Goal: Check status: Check status

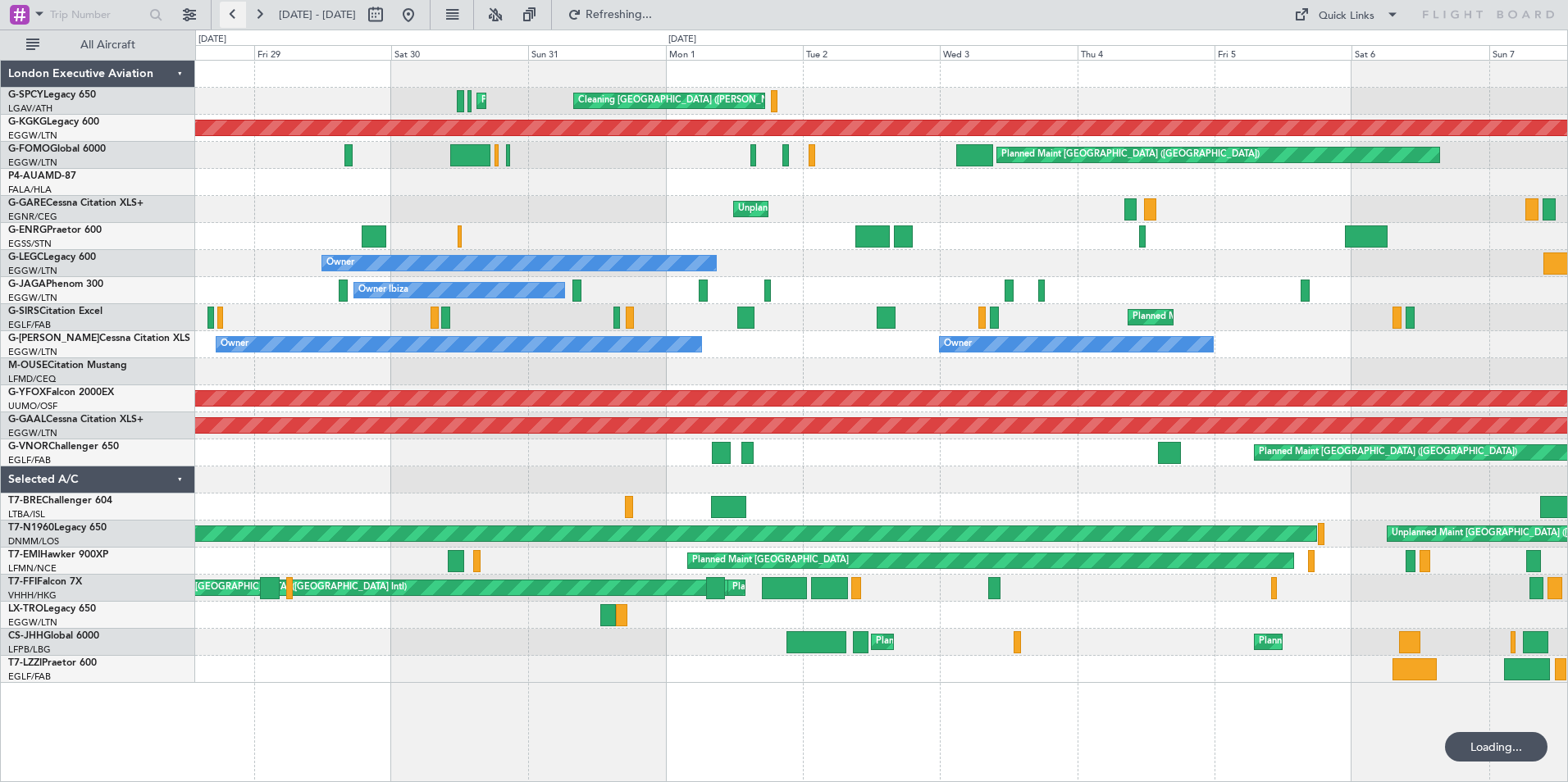
click at [239, 15] on button at bounding box center [232, 15] width 26 height 26
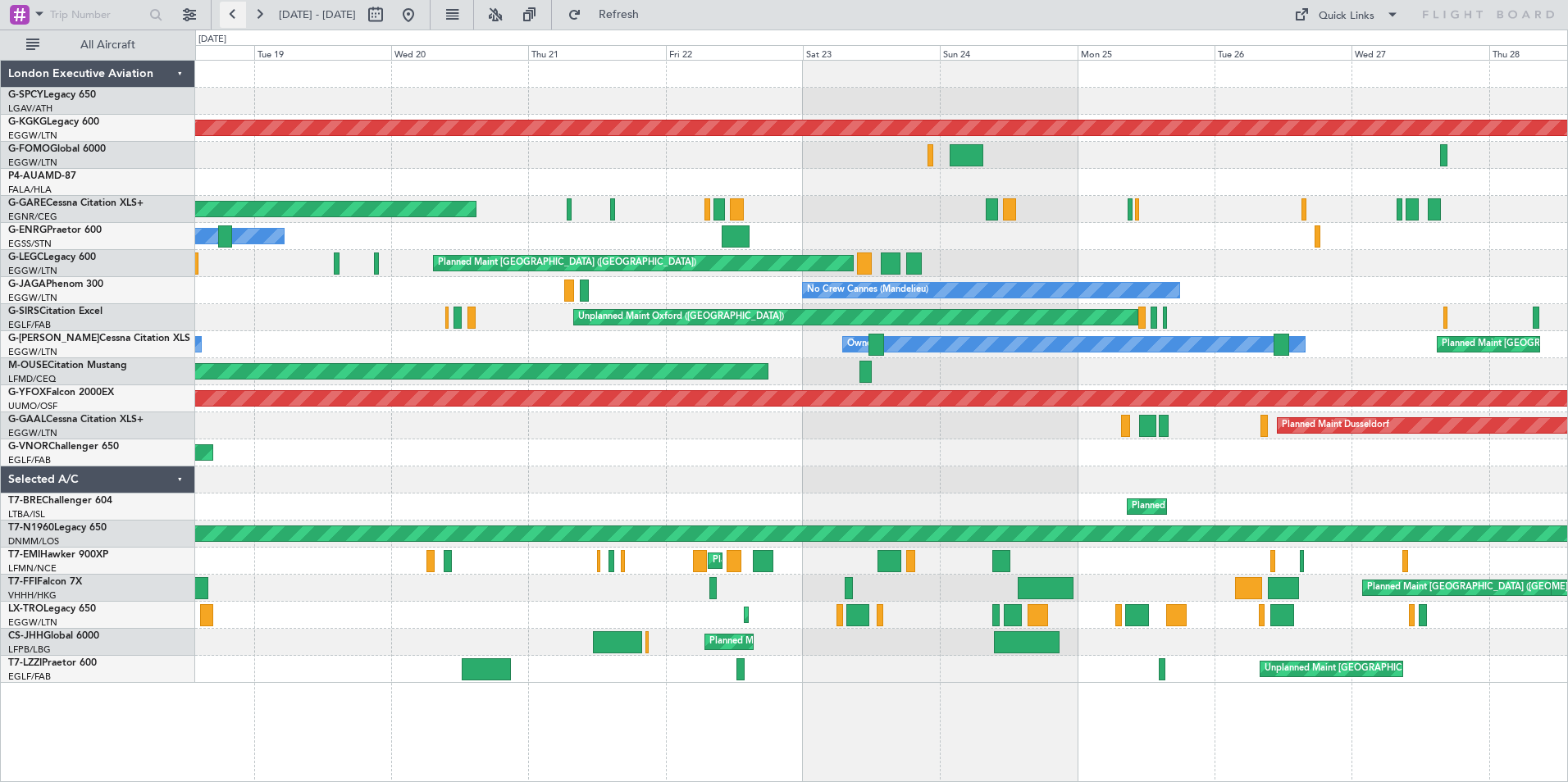
click at [234, 11] on button at bounding box center [232, 15] width 26 height 26
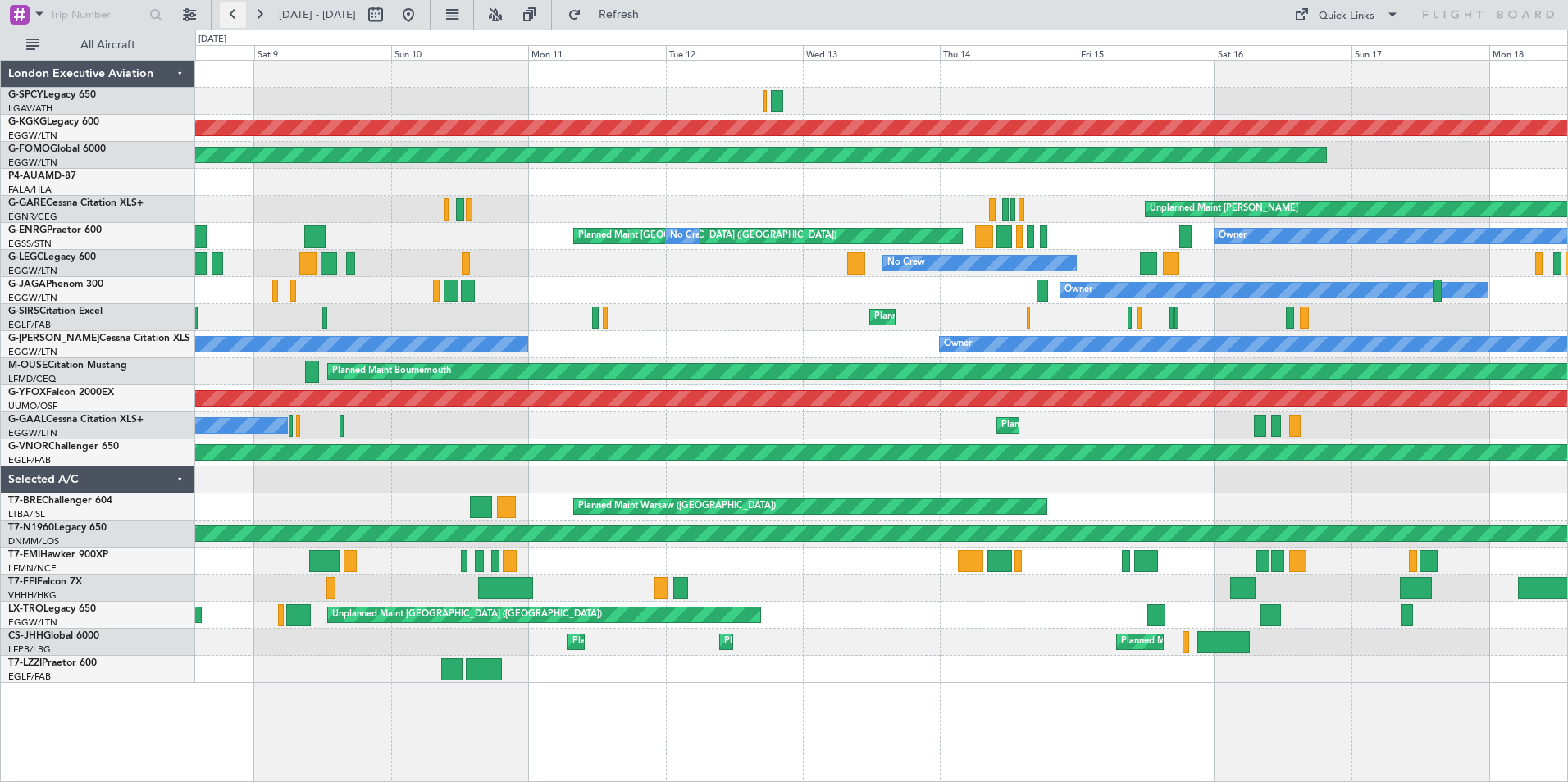
click at [229, 15] on button at bounding box center [232, 15] width 26 height 26
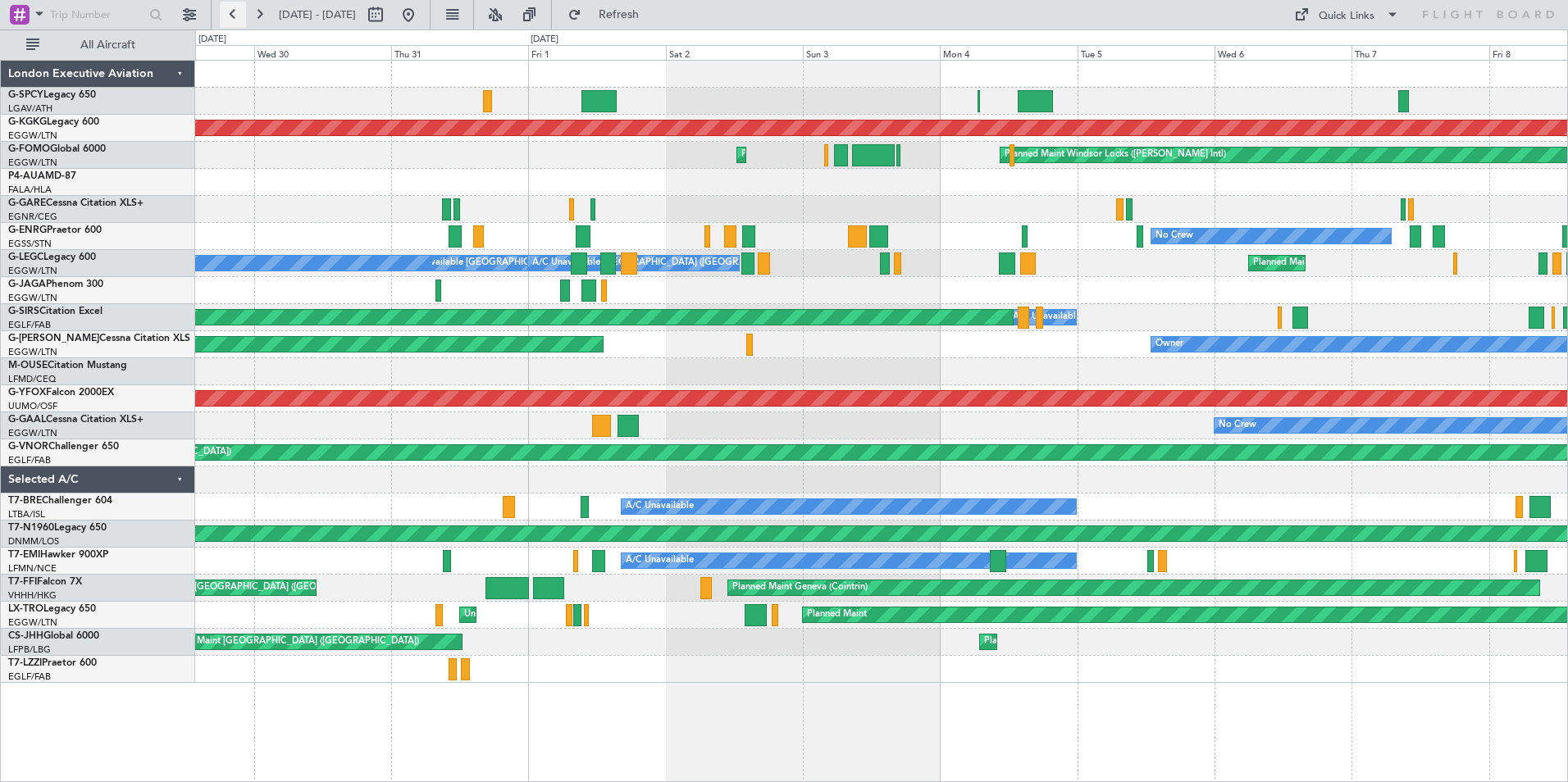
click at [229, 15] on button at bounding box center [232, 15] width 26 height 26
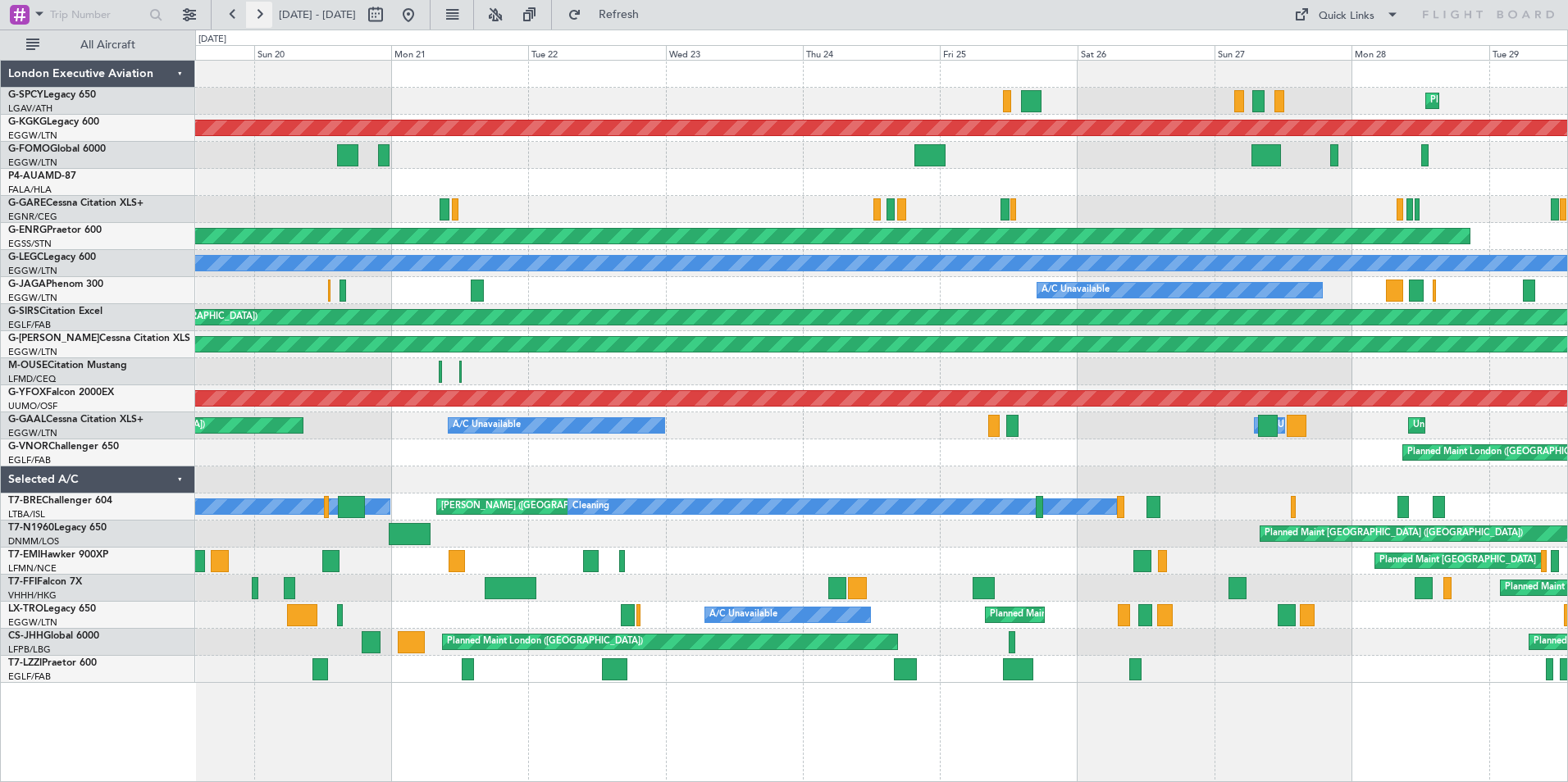
click at [260, 19] on button at bounding box center [259, 15] width 26 height 26
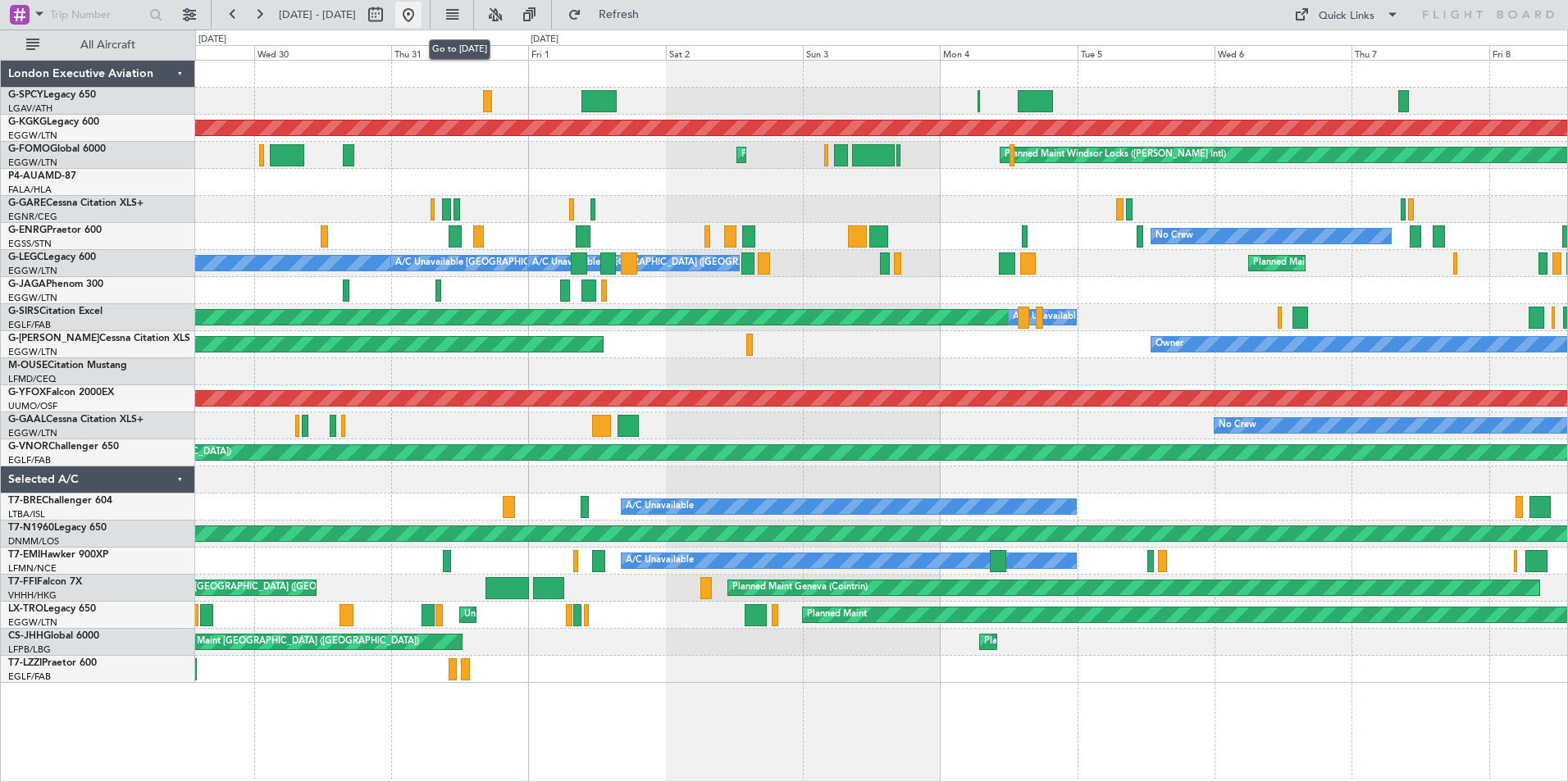
click at [422, 10] on button at bounding box center [408, 15] width 26 height 26
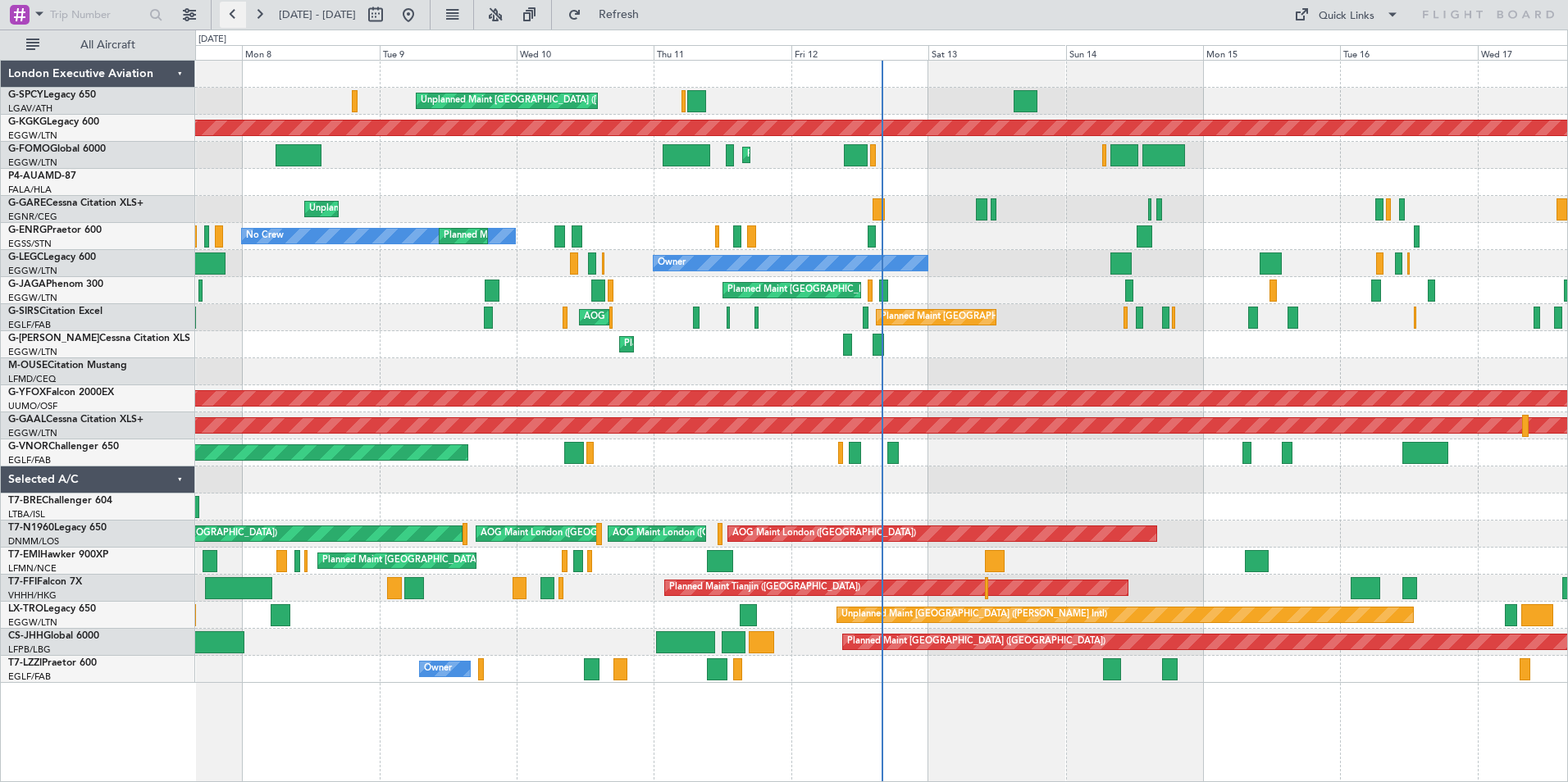
click at [235, 16] on button at bounding box center [232, 15] width 26 height 26
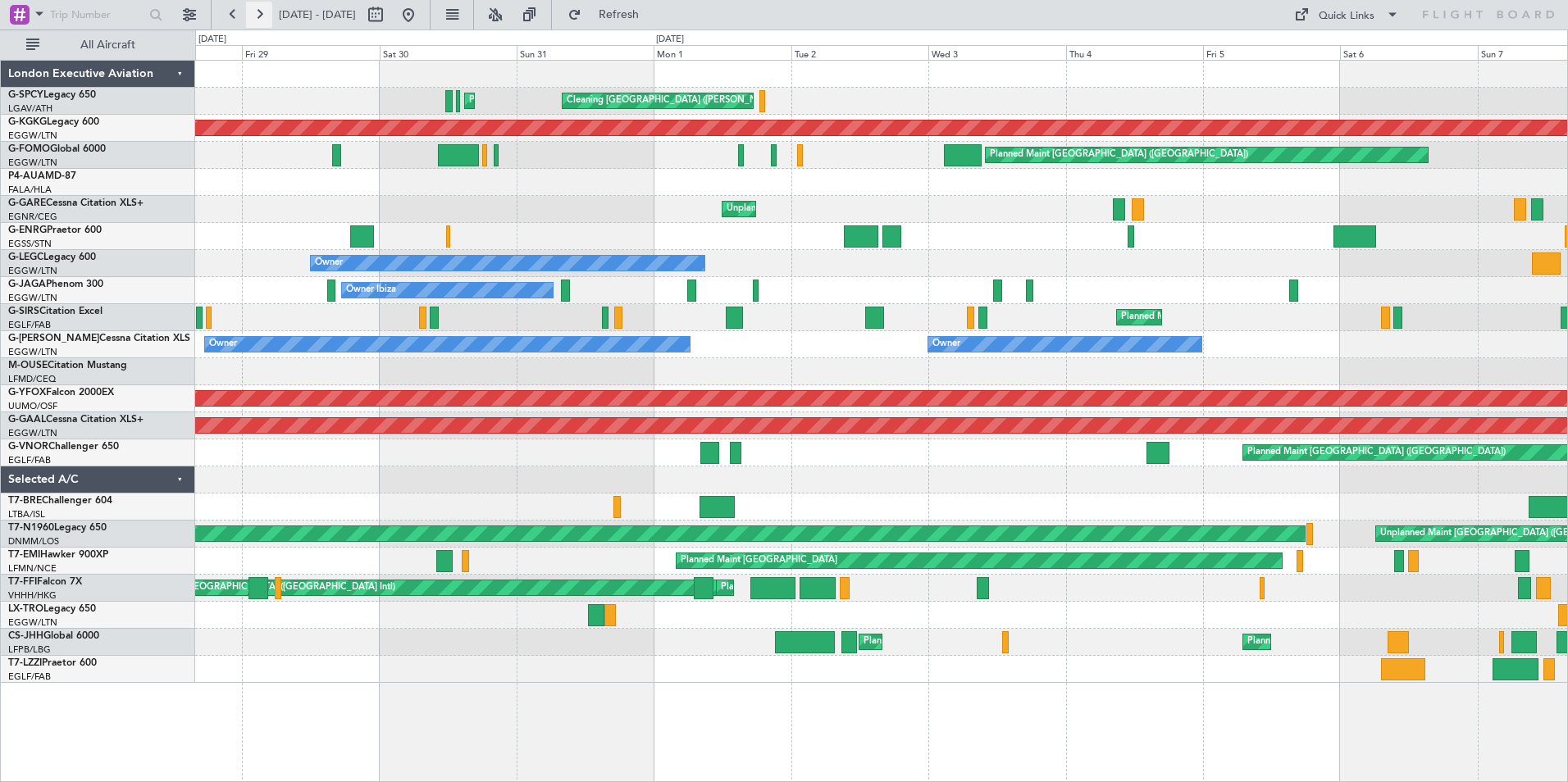
click at [260, 19] on button at bounding box center [259, 15] width 26 height 26
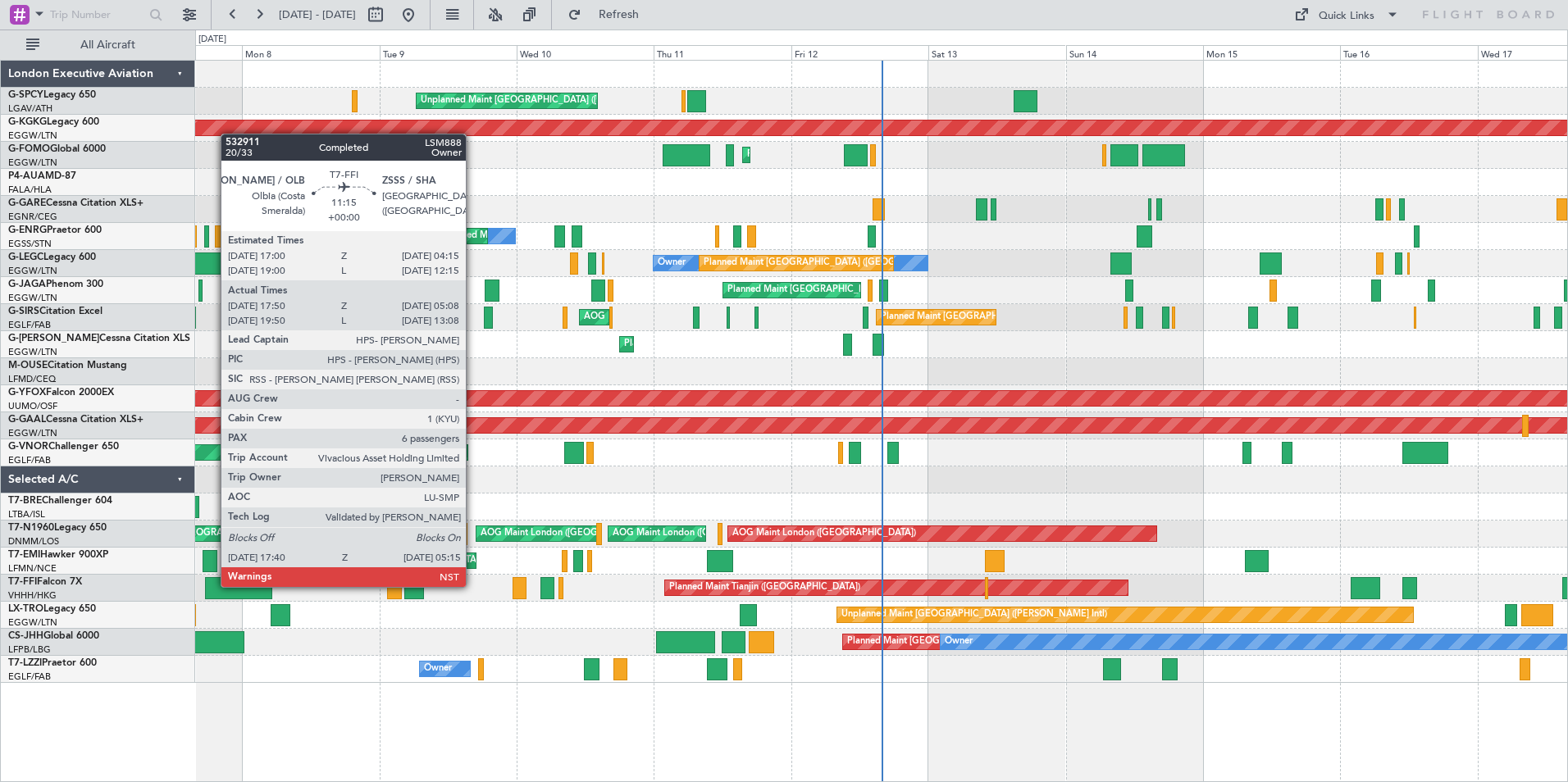
click at [212, 586] on div at bounding box center [237, 588] width 67 height 22
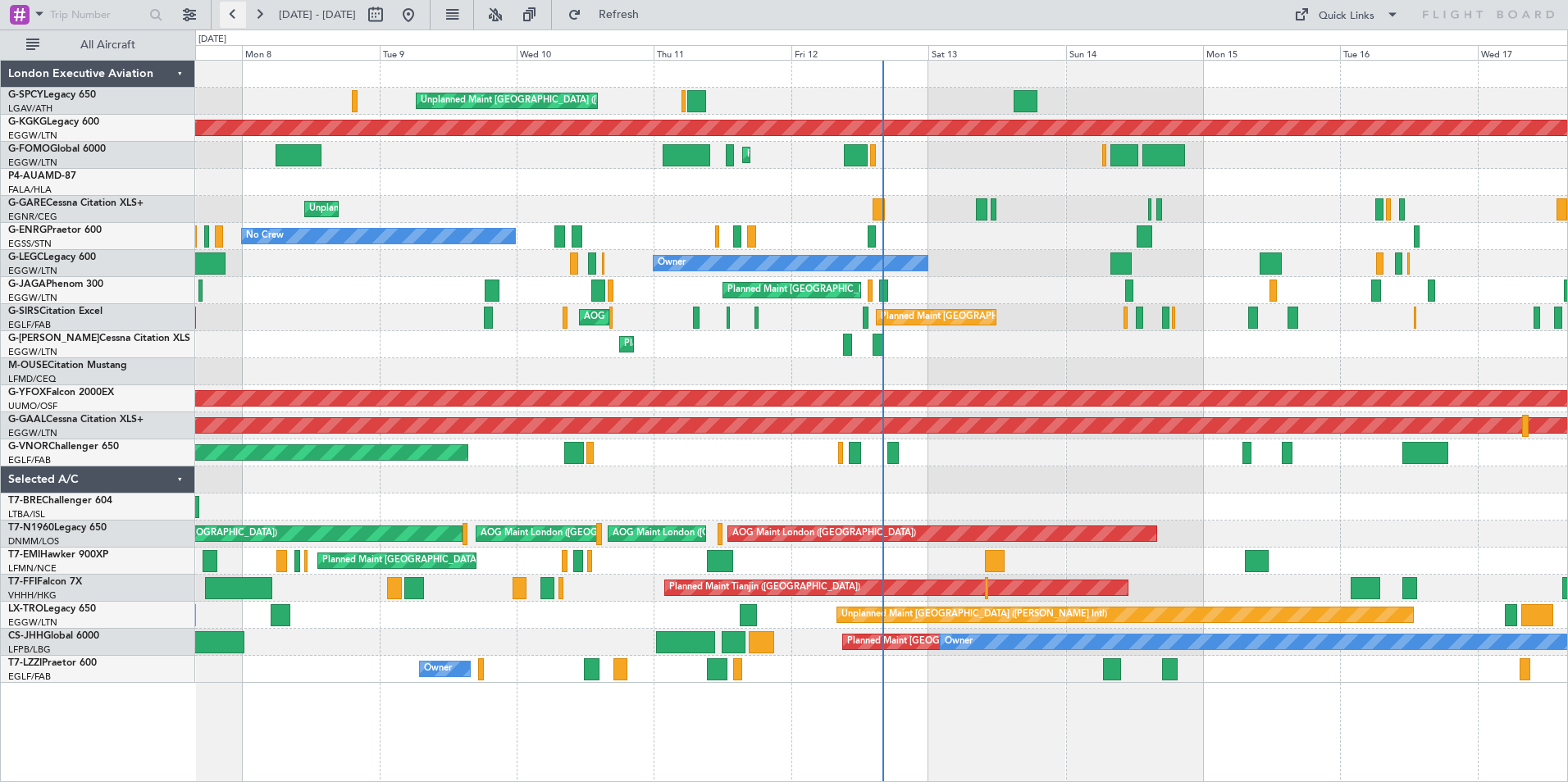
click at [232, 12] on button at bounding box center [232, 15] width 26 height 26
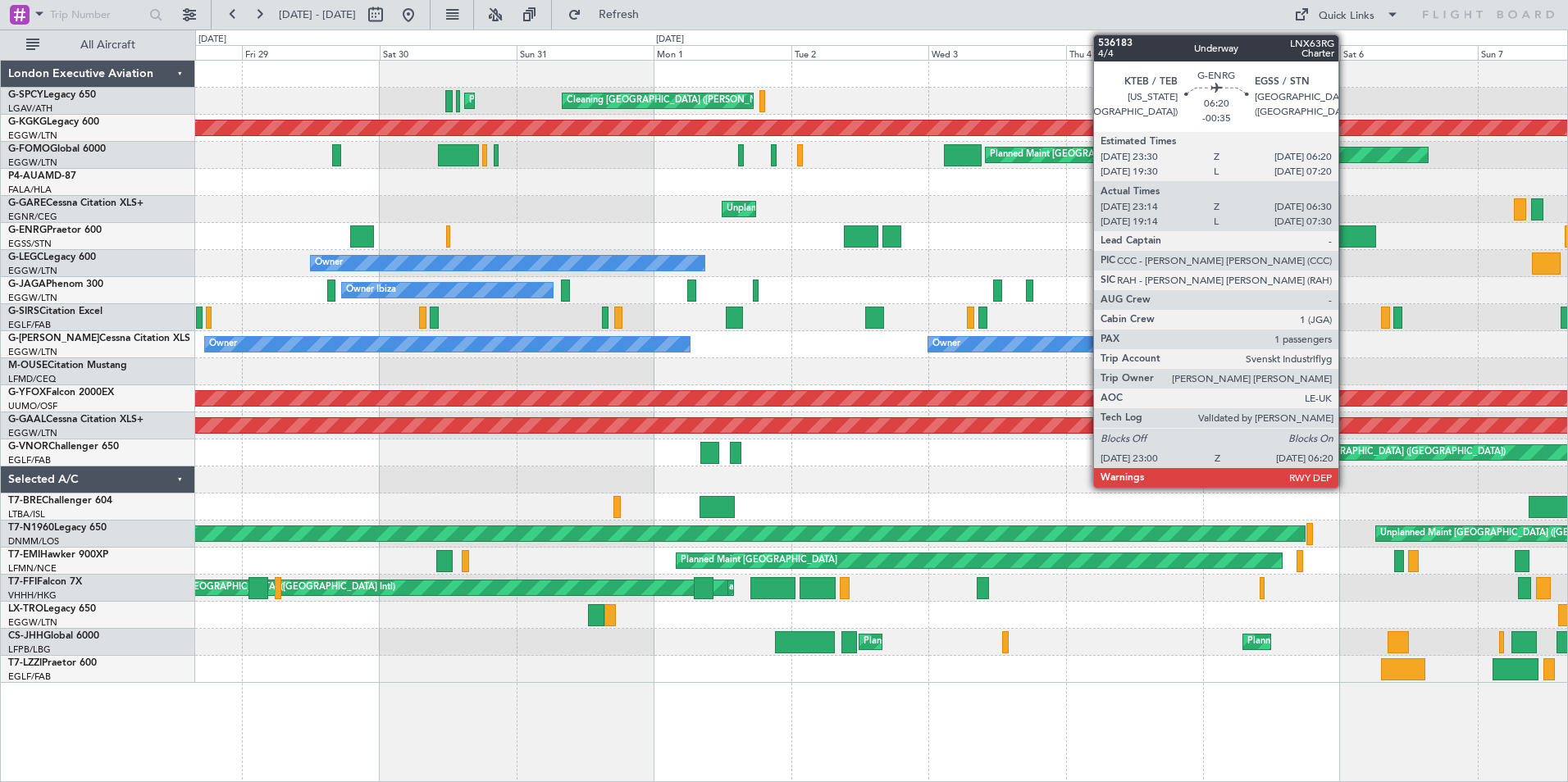
click at [1346, 237] on div at bounding box center [1355, 236] width 43 height 22
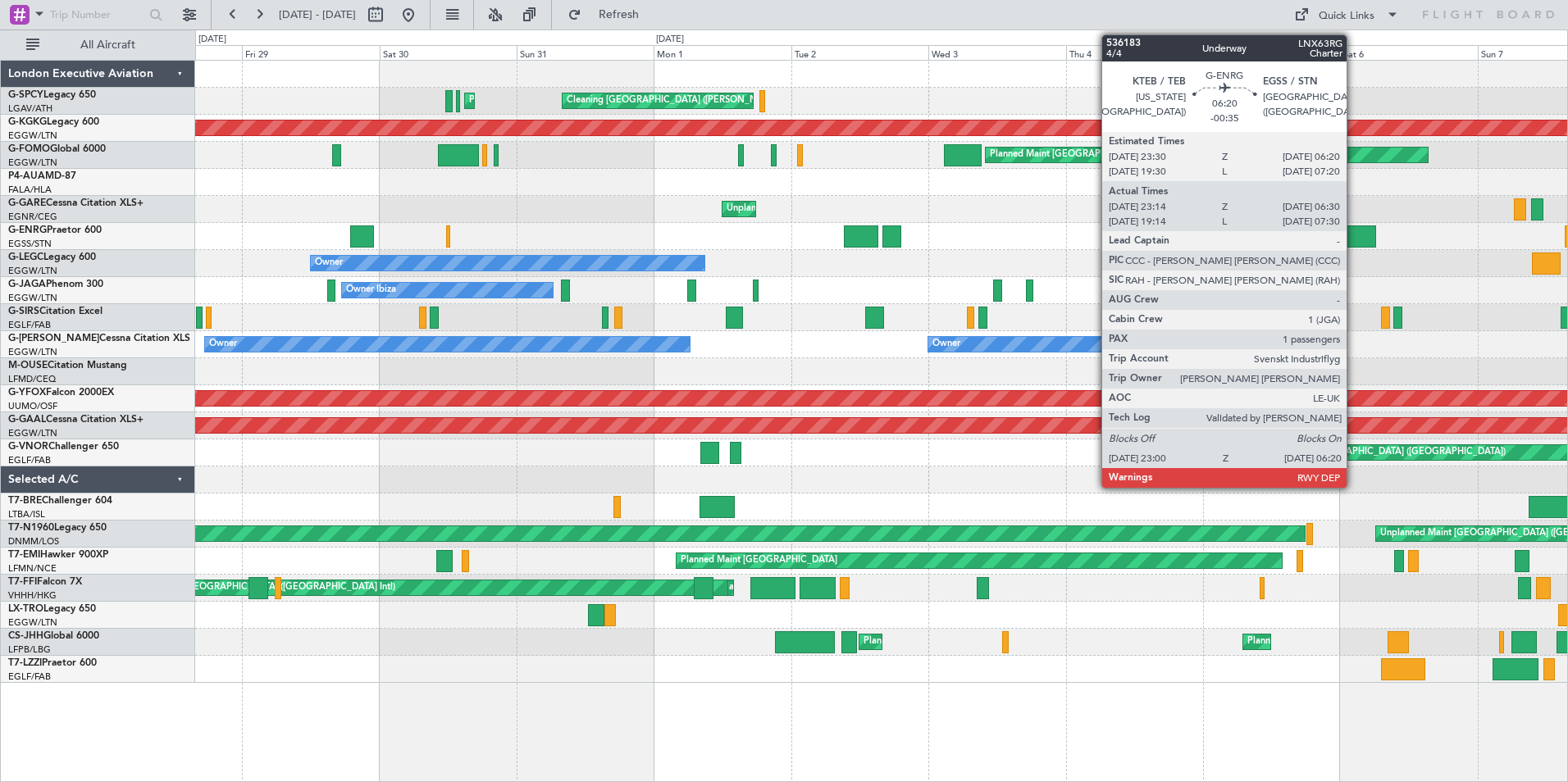
click at [1354, 232] on div at bounding box center [1355, 236] width 43 height 22
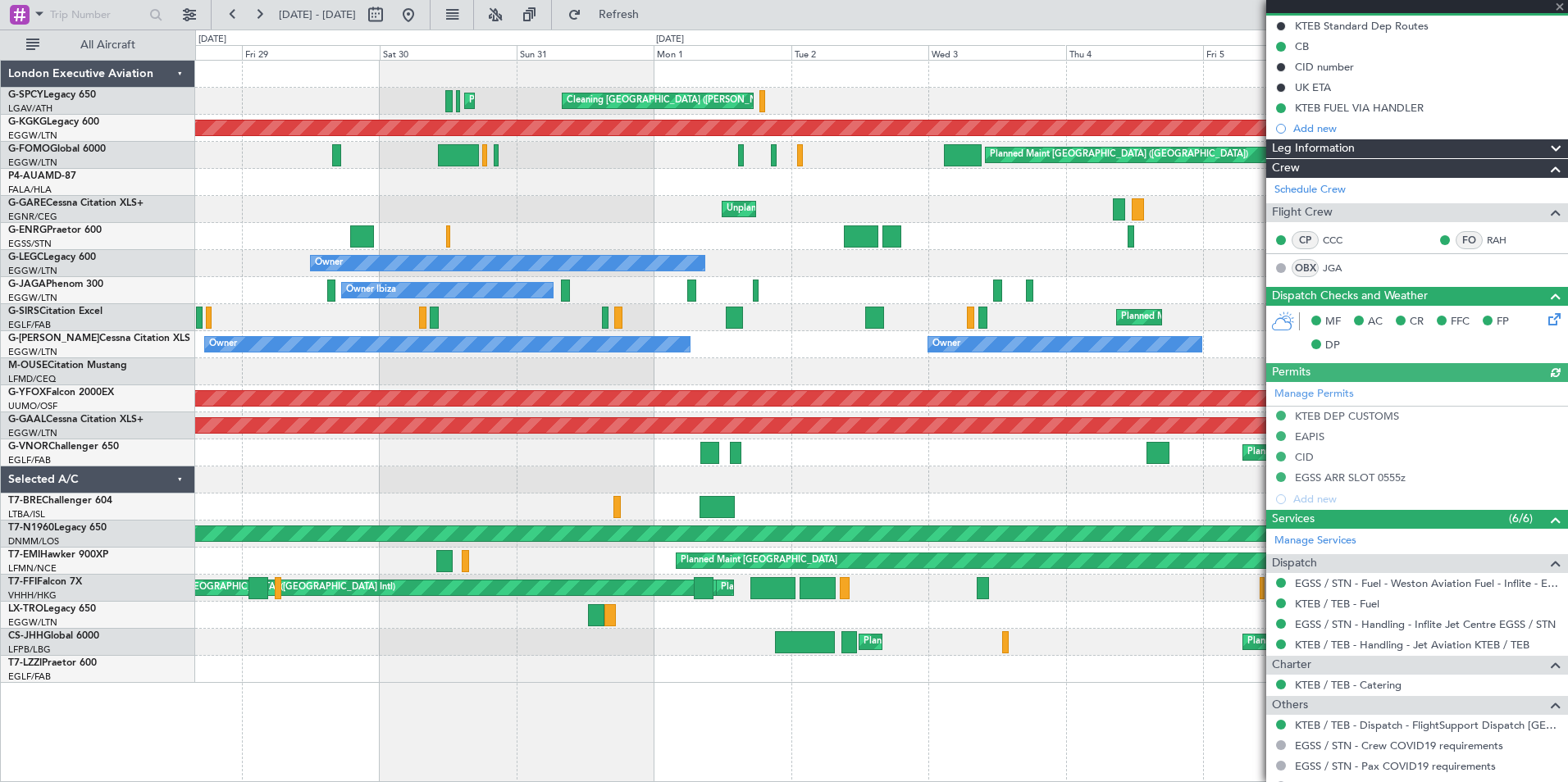
scroll to position [261, 0]
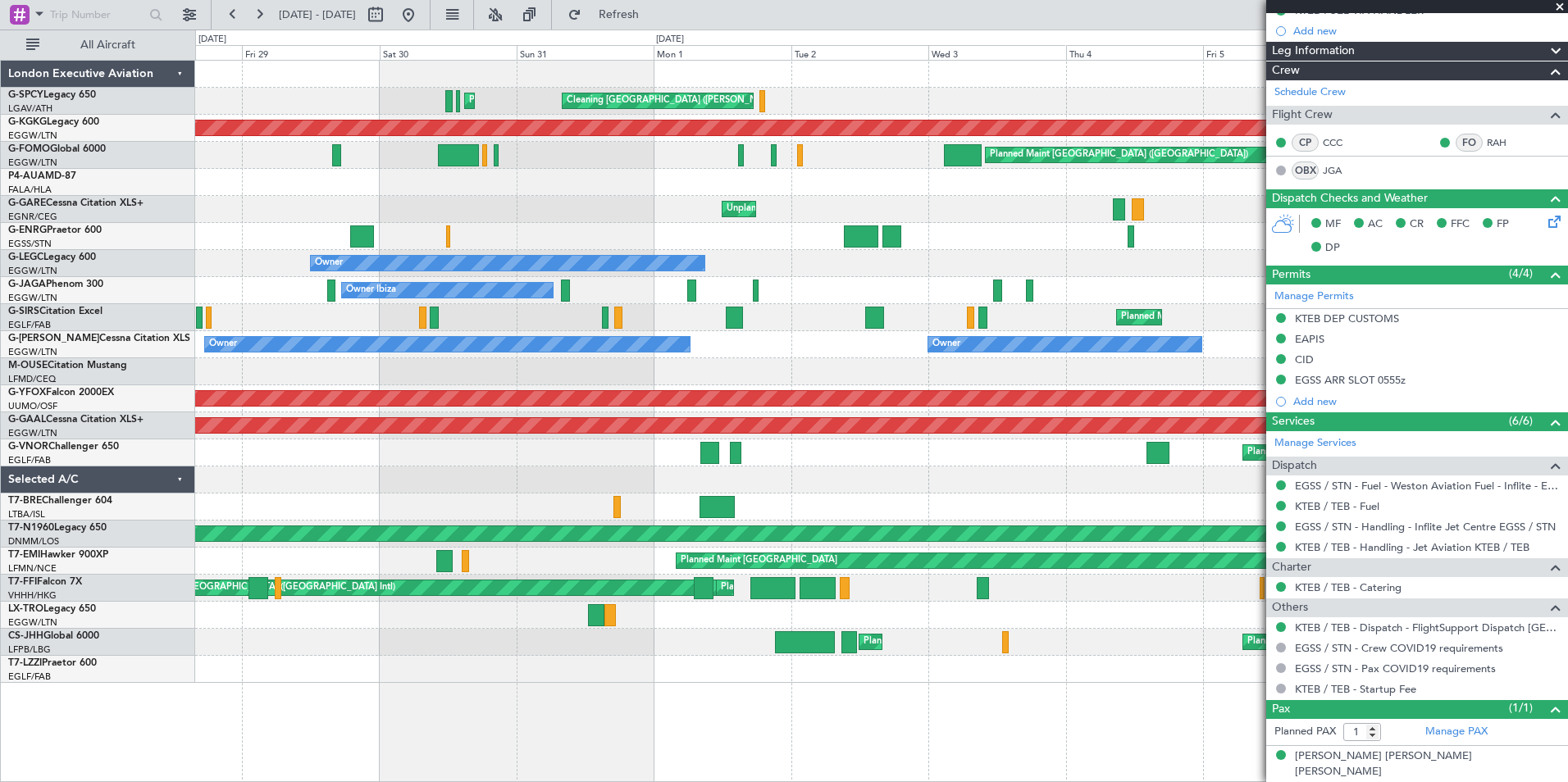
click at [1556, 6] on span at bounding box center [1559, 7] width 16 height 15
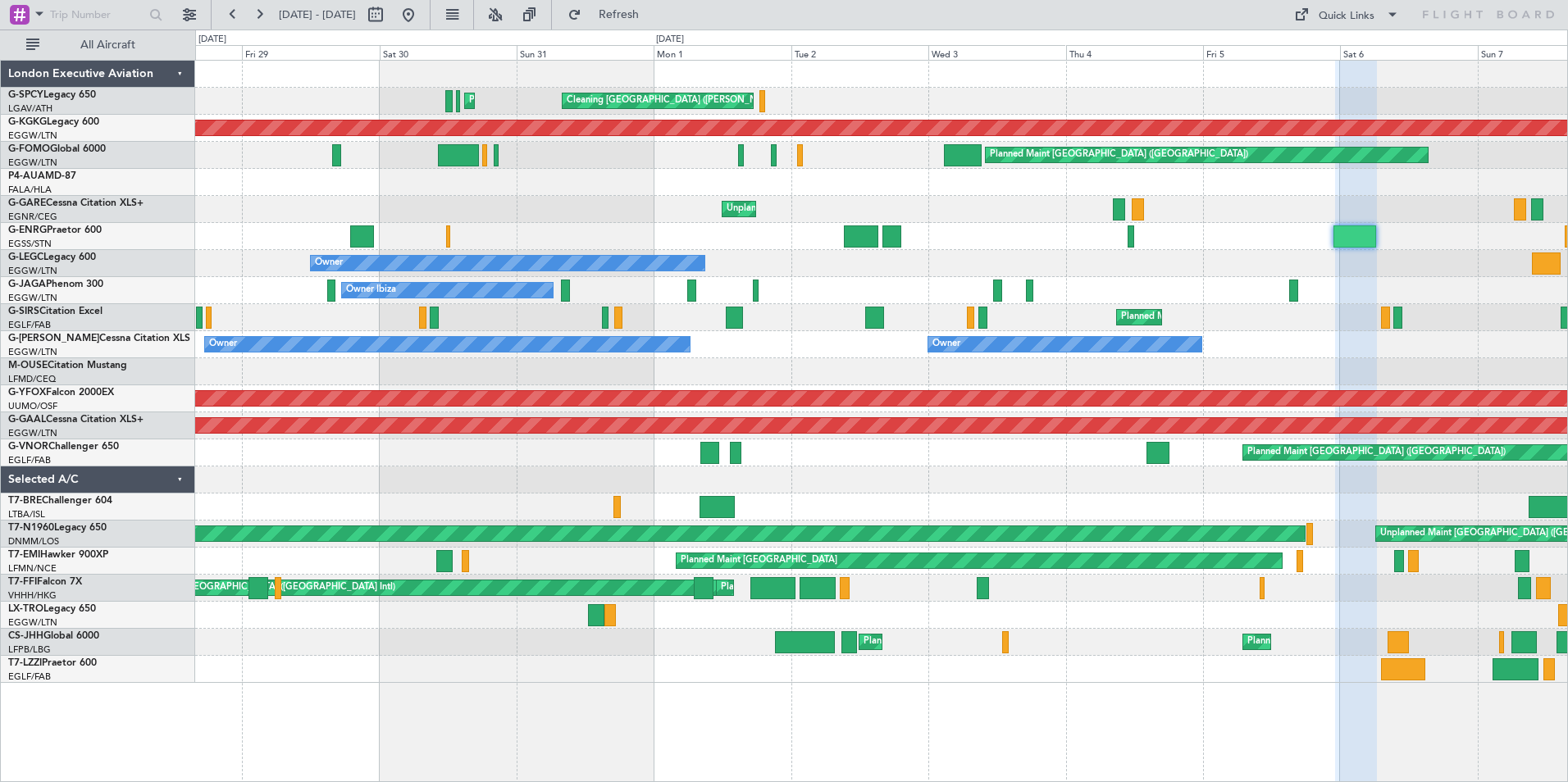
type input "0"
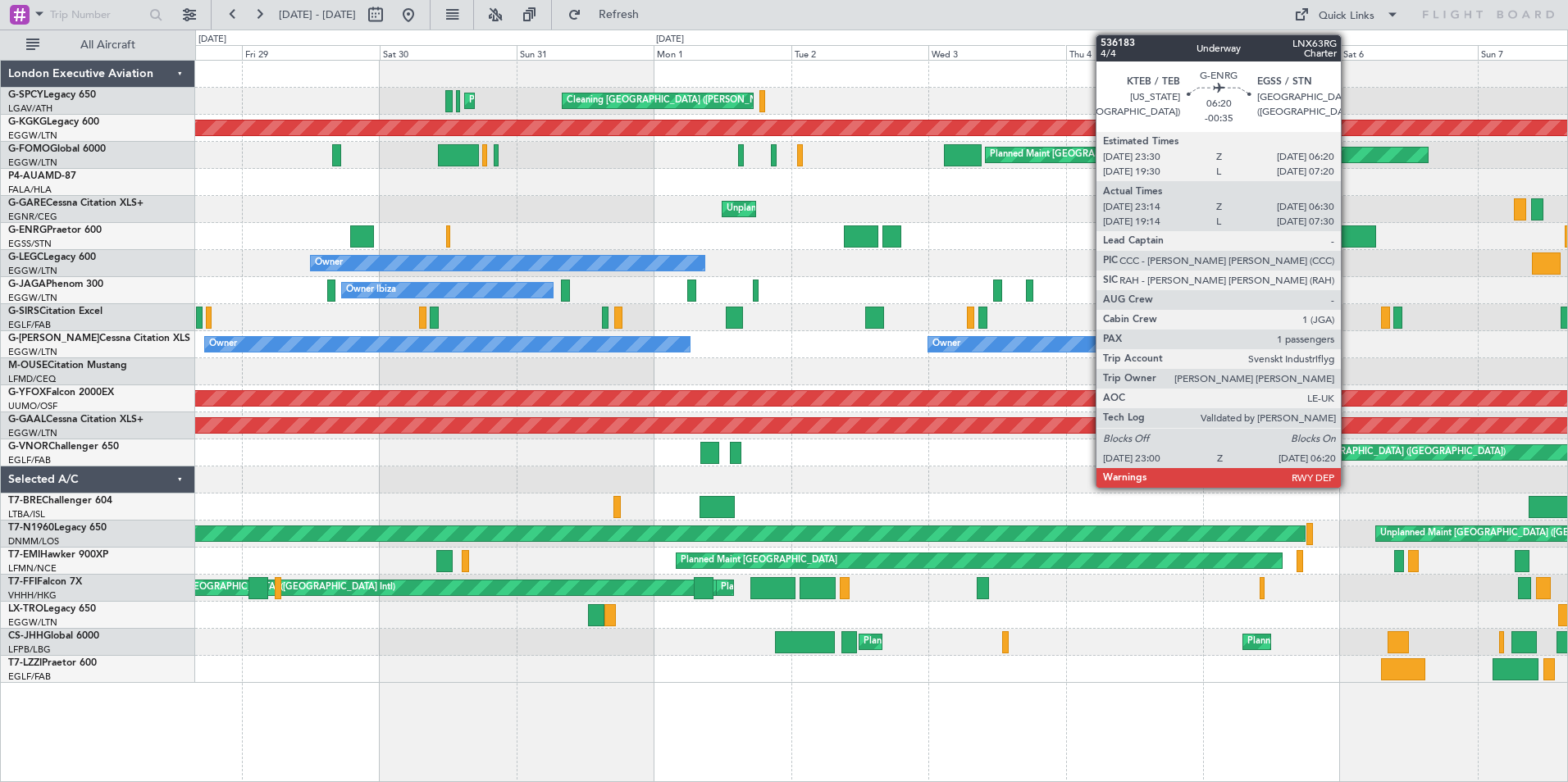
click at [1348, 239] on div at bounding box center [1355, 236] width 43 height 22
